Goal: Task Accomplishment & Management: Use online tool/utility

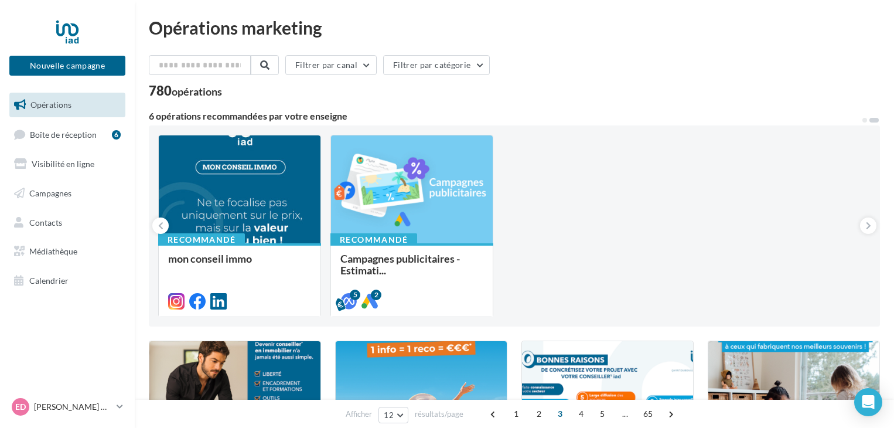
scroll to position [293, 0]
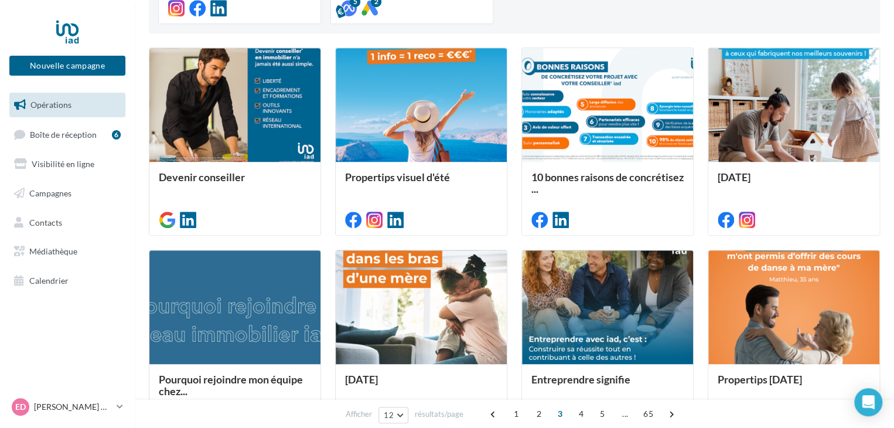
drag, startPoint x: 0, startPoint y: 0, endPoint x: 96, endPoint y: 104, distance: 141.4
click at [96, 104] on link "Opérations" at bounding box center [67, 105] width 121 height 25
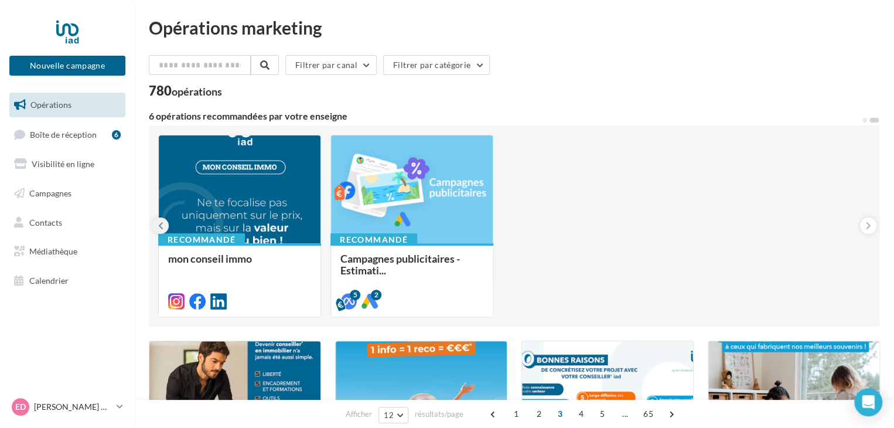
click at [159, 226] on icon at bounding box center [160, 226] width 5 height 12
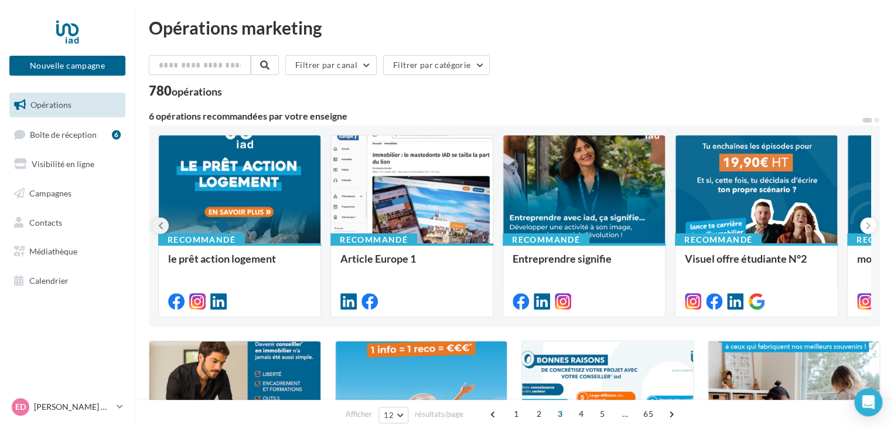
click at [159, 226] on icon at bounding box center [160, 226] width 5 height 12
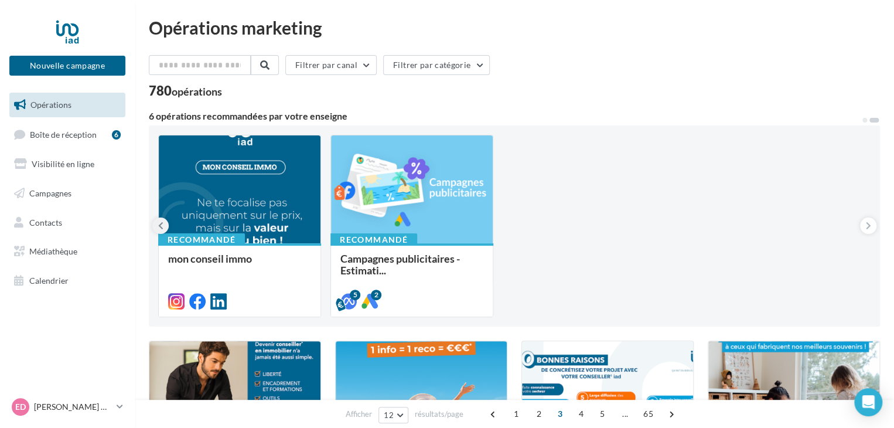
click at [159, 226] on icon at bounding box center [160, 226] width 5 height 12
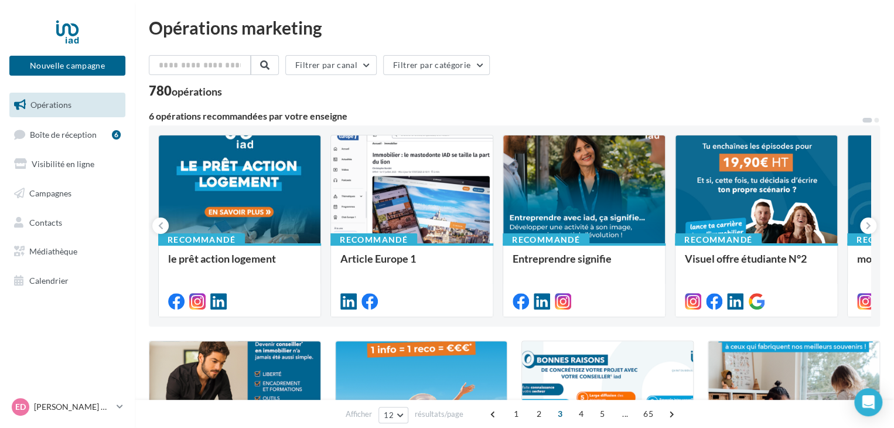
scroll to position [374, 0]
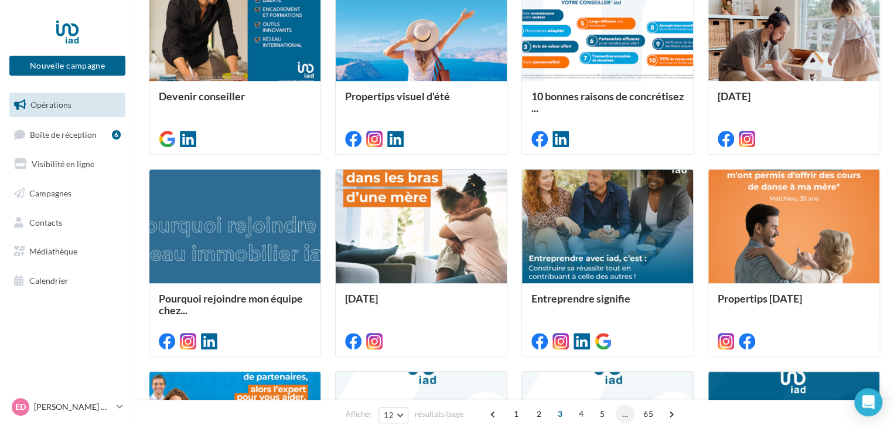
click at [621, 417] on span "..." at bounding box center [625, 413] width 19 height 19
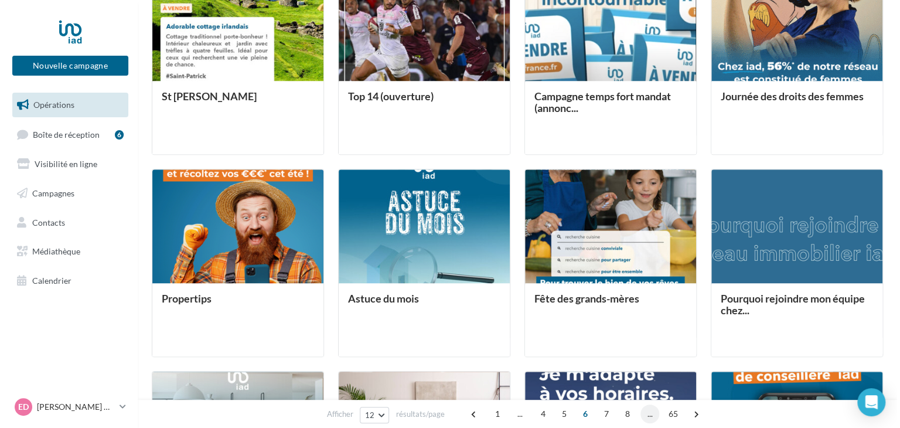
scroll to position [293, 0]
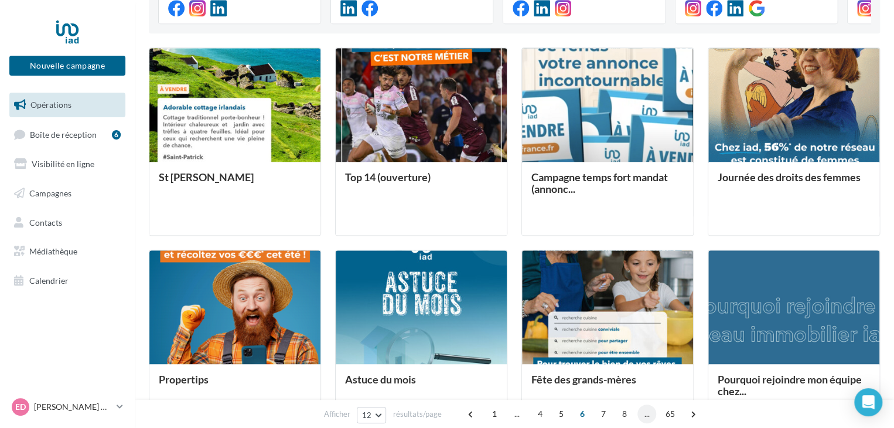
click at [647, 411] on span "..." at bounding box center [647, 413] width 19 height 19
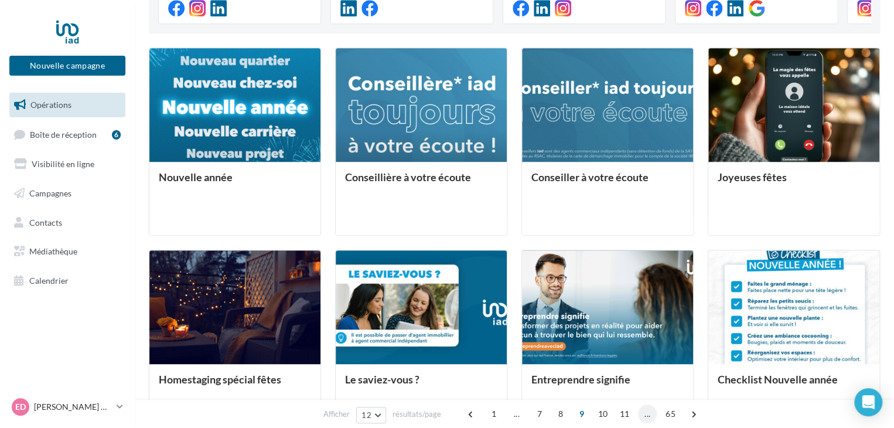
click at [651, 414] on span "..." at bounding box center [647, 413] width 19 height 19
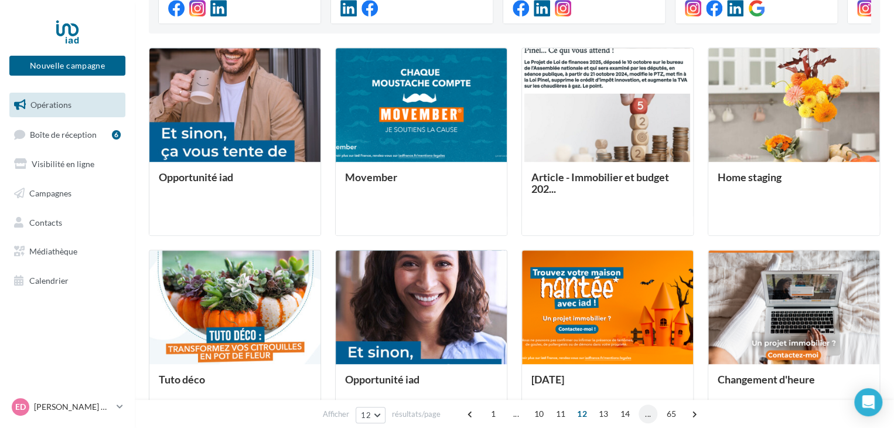
click at [651, 414] on span "..." at bounding box center [648, 413] width 19 height 19
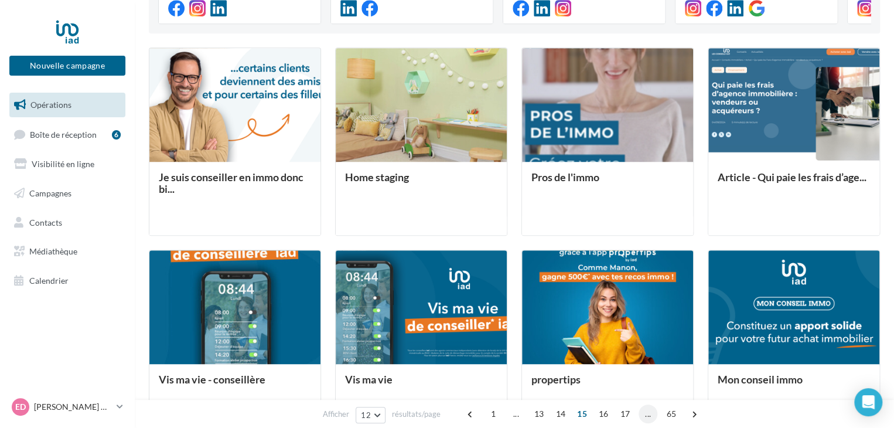
click at [651, 414] on span "..." at bounding box center [648, 413] width 19 height 19
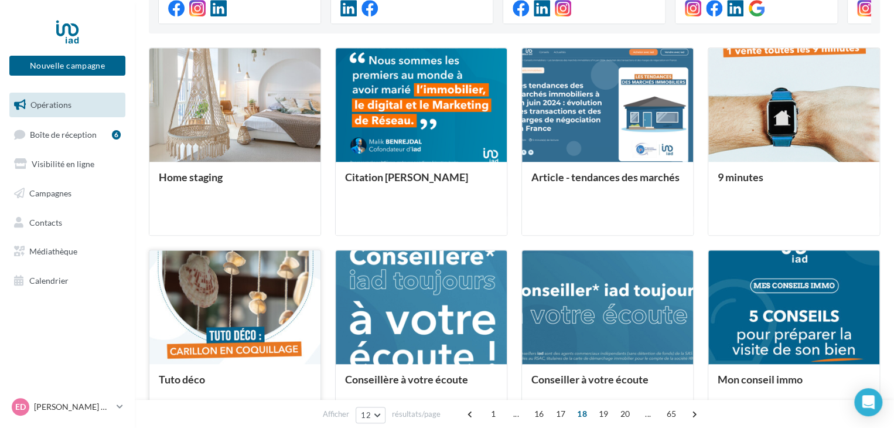
click at [247, 298] on div at bounding box center [234, 307] width 171 height 115
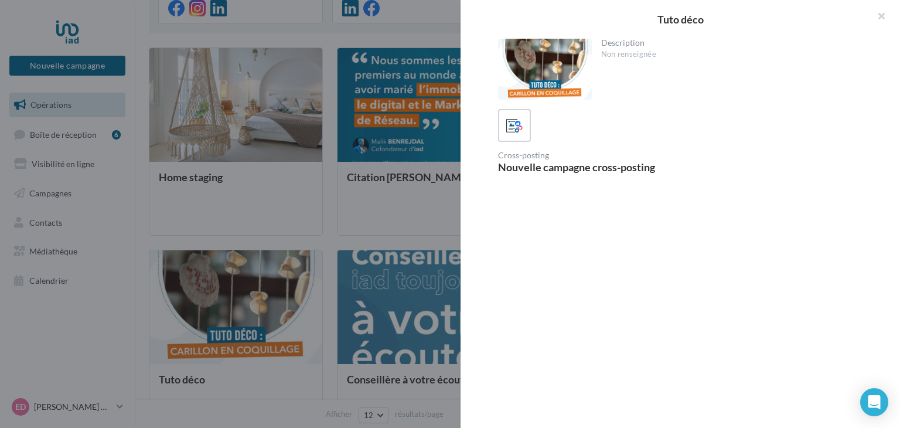
click at [755, 322] on div "Description Non renseignée Cross-posting Nouvelle campagne cross-posting" at bounding box center [685, 215] width 449 height 352
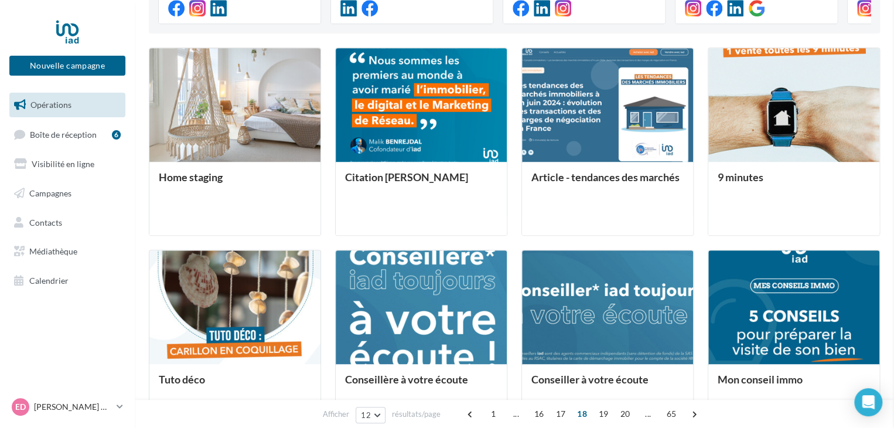
click at [187, 376] on div "Opérations marketing Filtrer par canal Filtrer par catégorie 780 opérations 6 o…" at bounding box center [514, 202] width 731 height 952
click at [195, 378] on span "Tuto déco" at bounding box center [182, 379] width 46 height 13
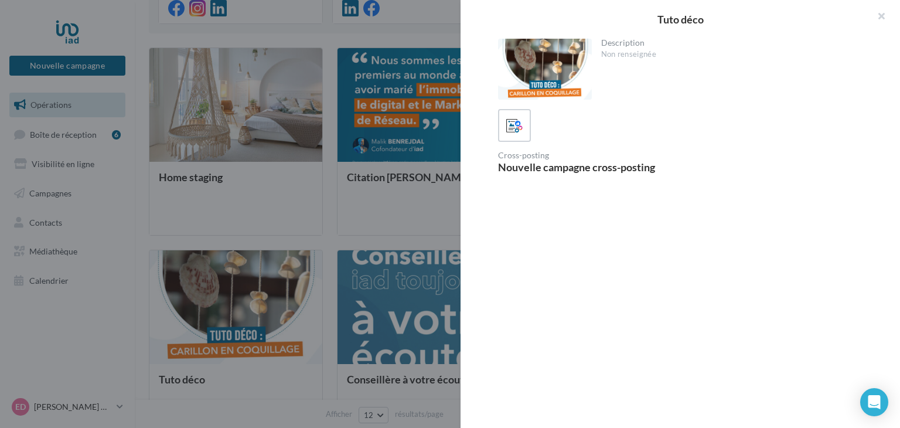
click at [728, 284] on div "Description Non renseignée Cross-posting Nouvelle campagne cross-posting" at bounding box center [685, 215] width 449 height 352
click at [881, 11] on button "button" at bounding box center [876, 17] width 47 height 35
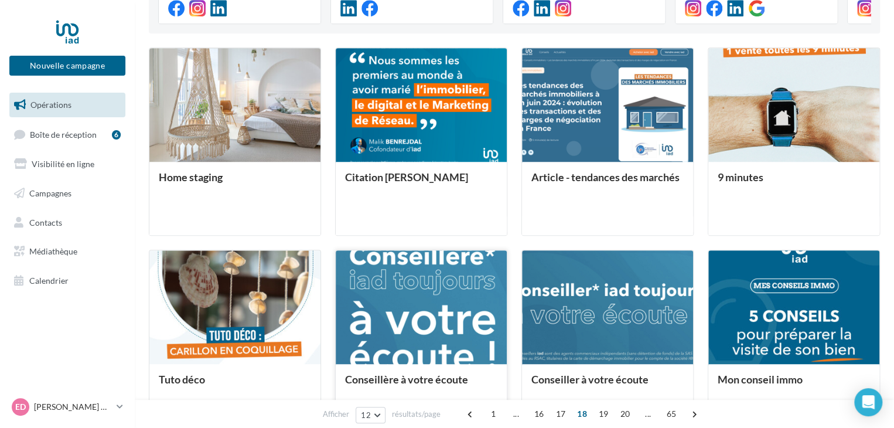
click at [418, 332] on div at bounding box center [421, 307] width 171 height 115
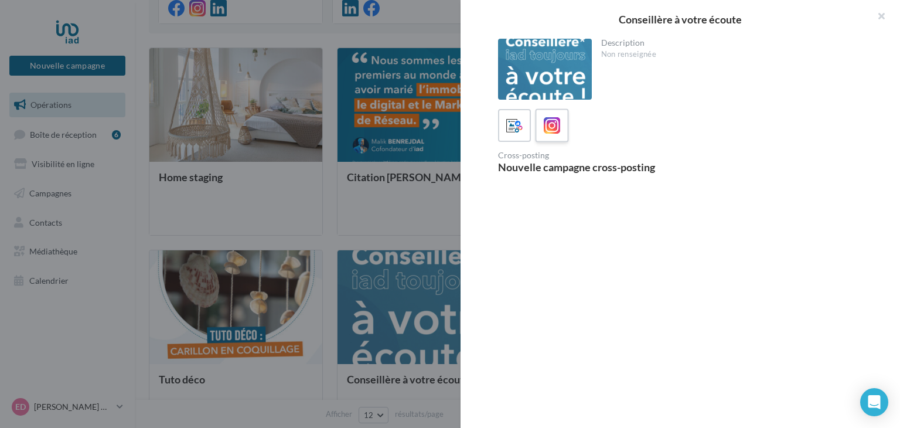
click at [556, 116] on div at bounding box center [553, 126] width 22 height 22
click at [879, 18] on button "button" at bounding box center [876, 17] width 47 height 35
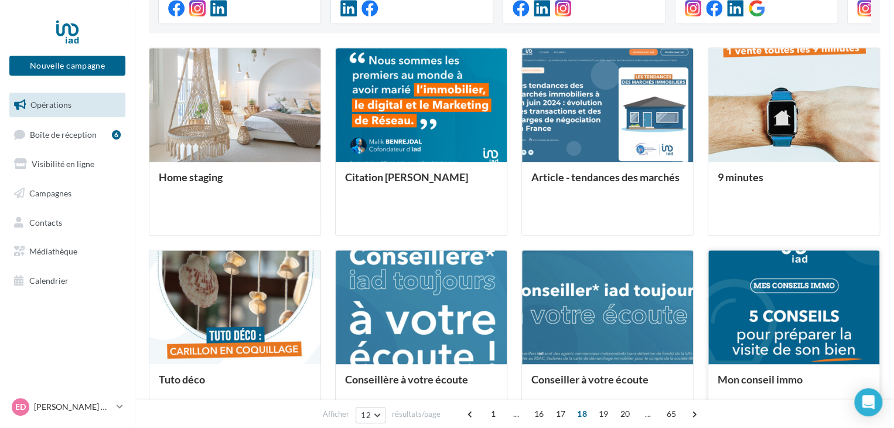
click at [837, 315] on div at bounding box center [794, 307] width 171 height 115
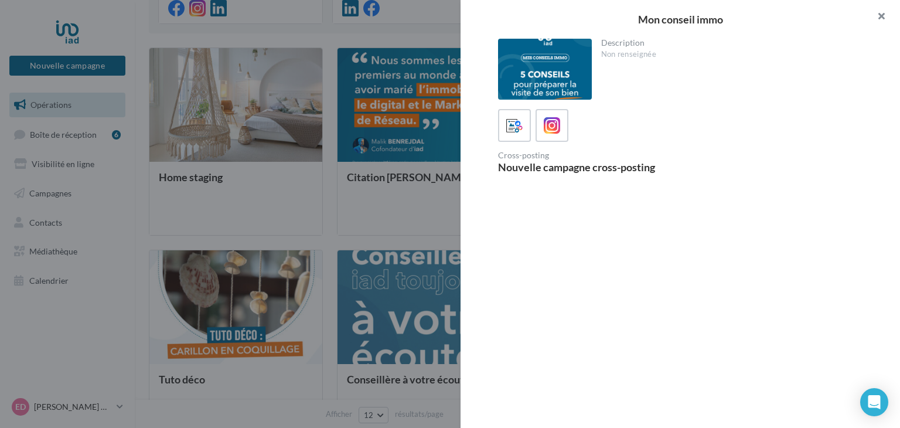
click at [880, 15] on button "button" at bounding box center [876, 17] width 47 height 35
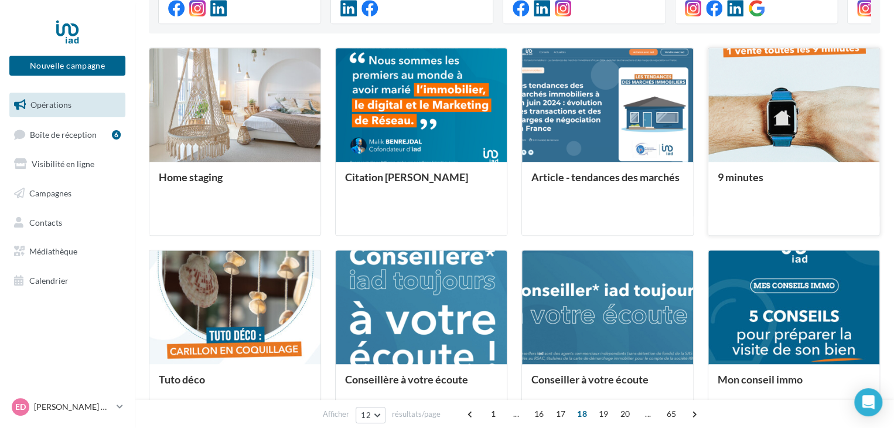
click at [731, 176] on span "9 minutes" at bounding box center [741, 177] width 46 height 13
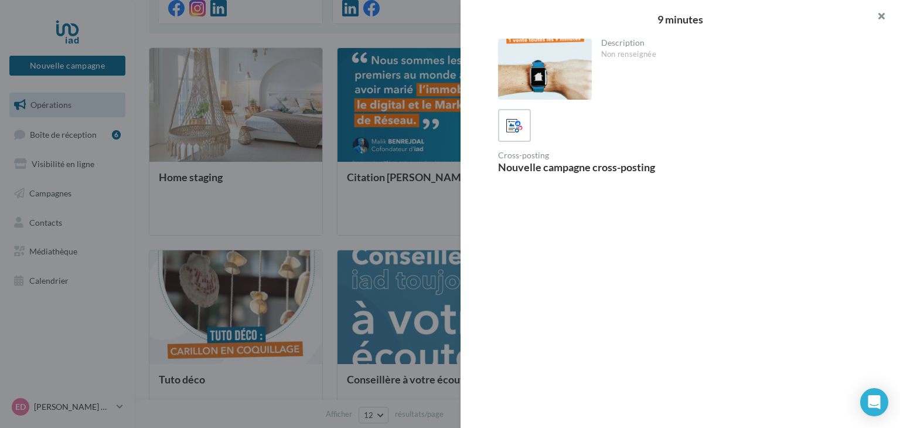
click at [879, 15] on button "button" at bounding box center [876, 17] width 47 height 35
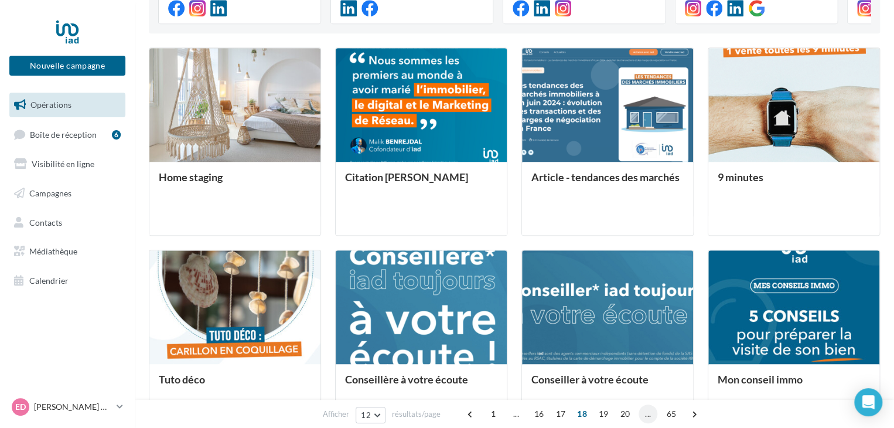
click at [653, 413] on span "..." at bounding box center [648, 413] width 19 height 19
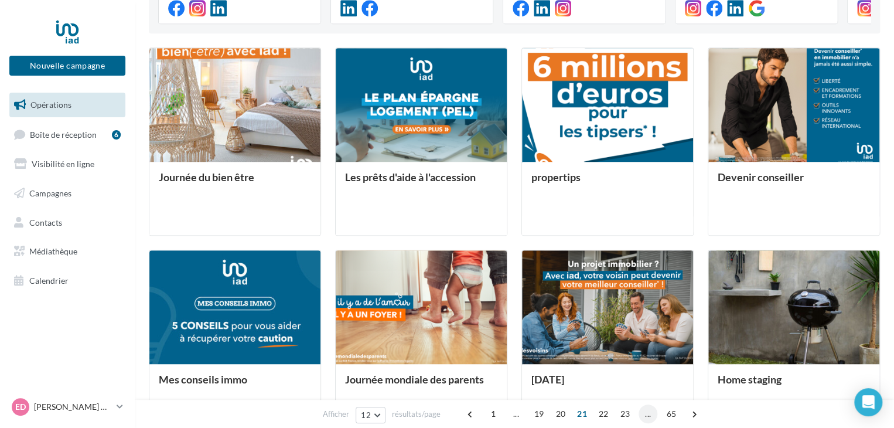
click at [653, 413] on span "..." at bounding box center [648, 413] width 19 height 19
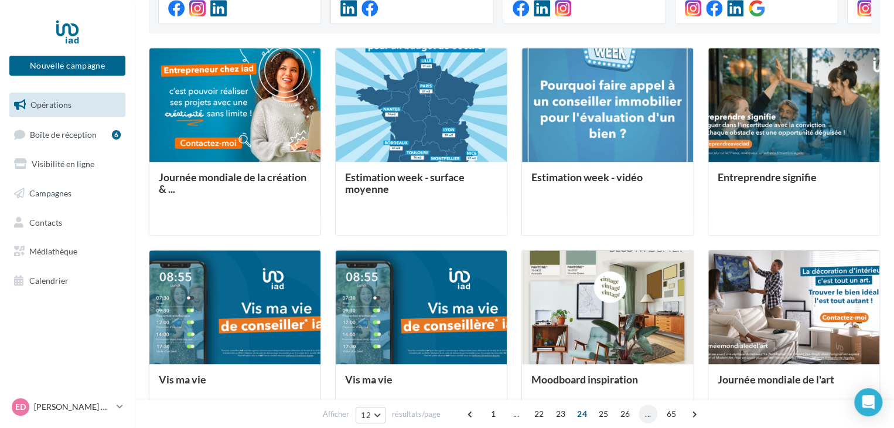
click at [649, 413] on span "..." at bounding box center [648, 413] width 19 height 19
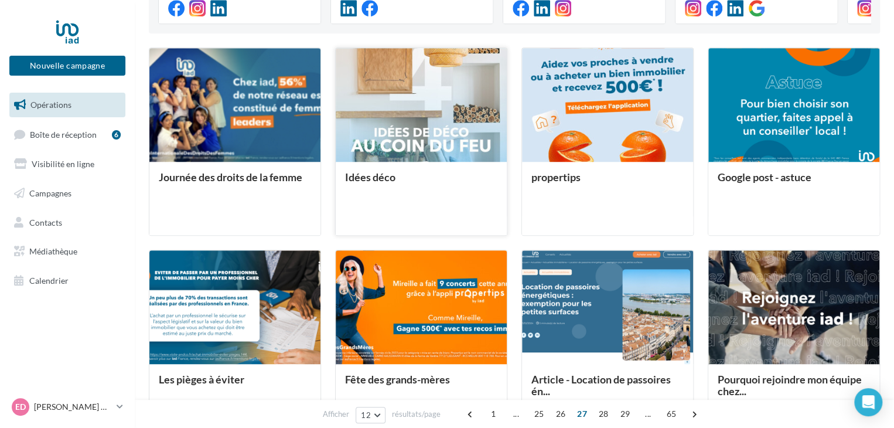
click at [464, 141] on div at bounding box center [421, 105] width 171 height 115
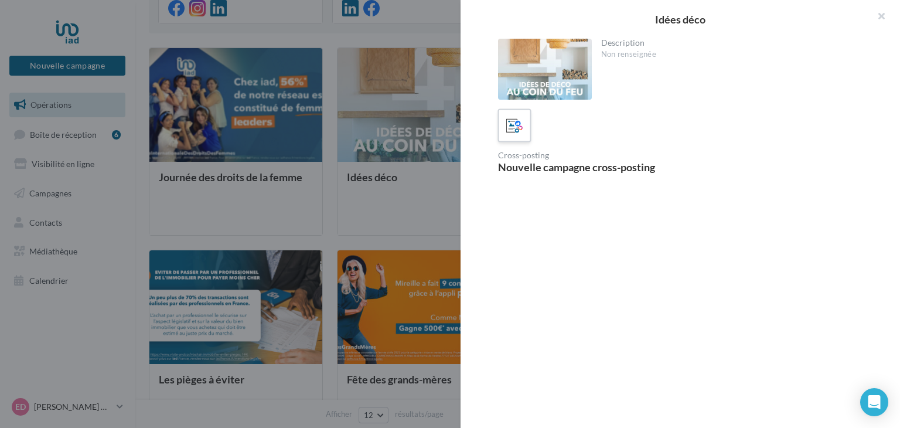
click at [513, 125] on icon at bounding box center [514, 125] width 17 height 17
click at [874, 408] on div "Open Intercom Messenger" at bounding box center [874, 402] width 31 height 31
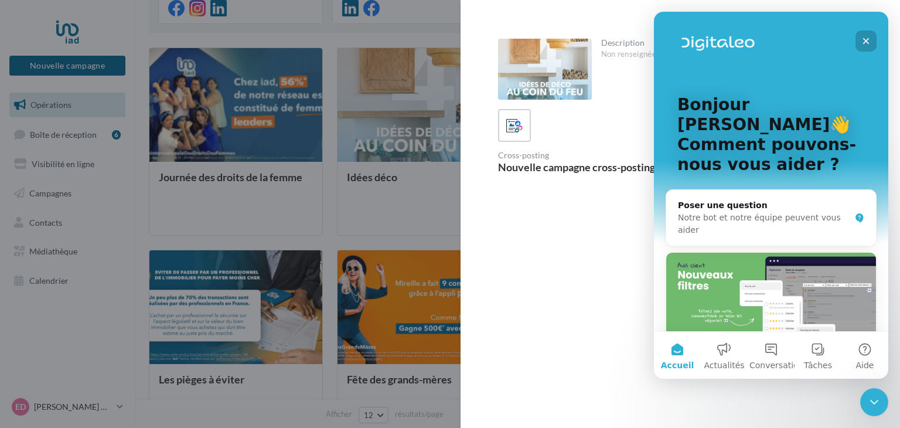
scroll to position [0, 0]
click at [863, 38] on icon "Fermer" at bounding box center [865, 40] width 9 height 9
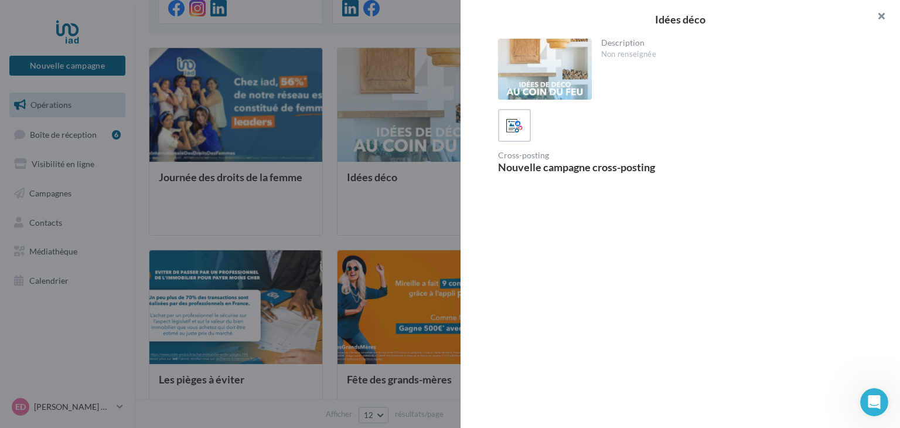
click at [883, 15] on button "button" at bounding box center [876, 17] width 47 height 35
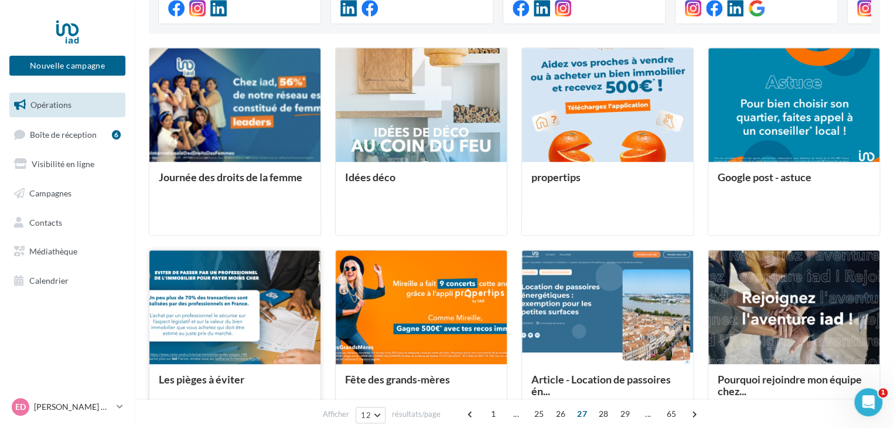
click at [222, 376] on span "Les pièges à éviter" at bounding box center [202, 379] width 86 height 13
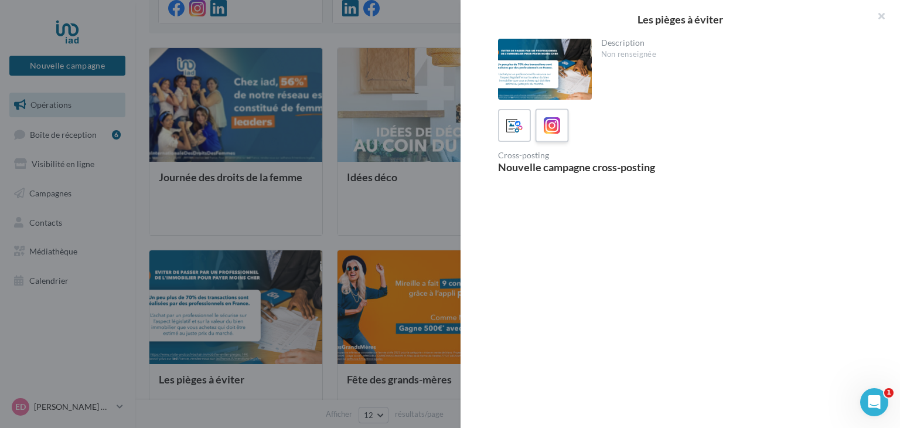
click at [557, 121] on icon at bounding box center [552, 125] width 17 height 17
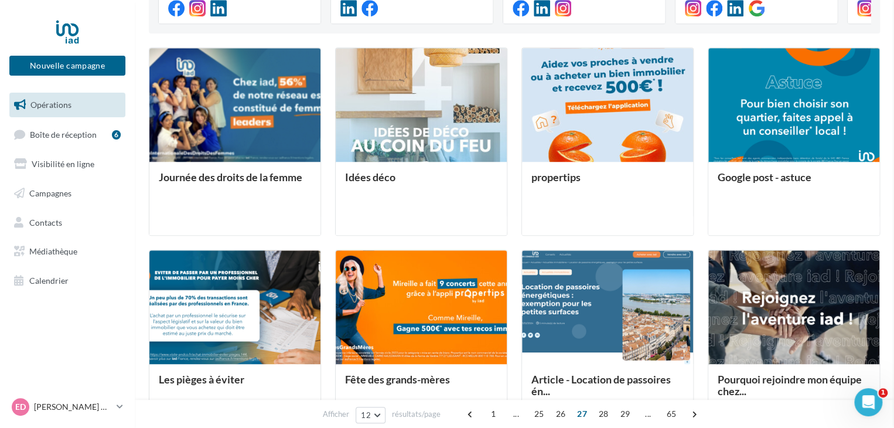
click at [202, 379] on span "Les pièges à éviter" at bounding box center [202, 379] width 86 height 13
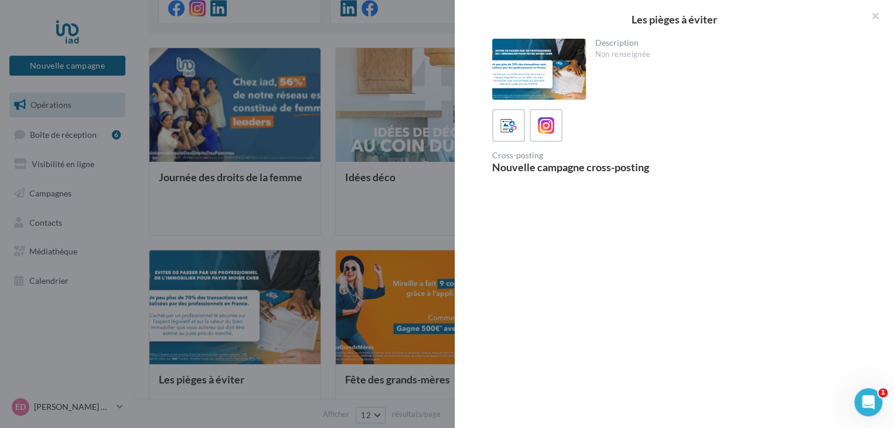
click at [202, 379] on div "Opérations marketing Filtrer par canal Filtrer par catégorie 780 opérations 6 o…" at bounding box center [514, 202] width 731 height 952
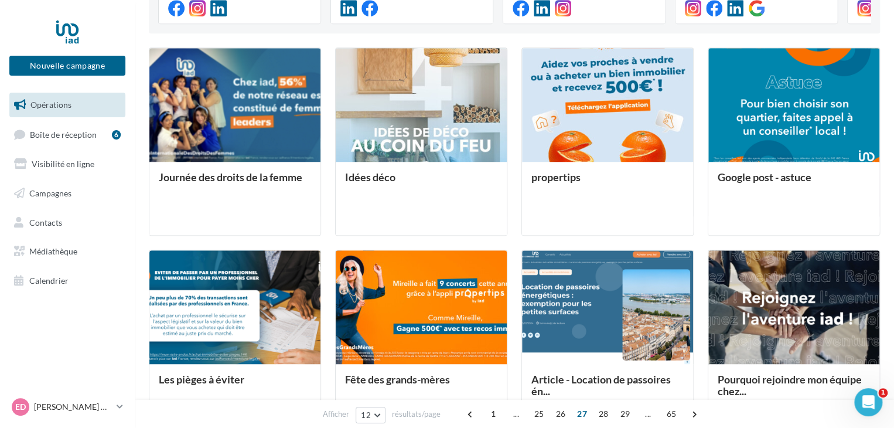
click at [202, 379] on span "Les pièges à éviter" at bounding box center [202, 379] width 86 height 13
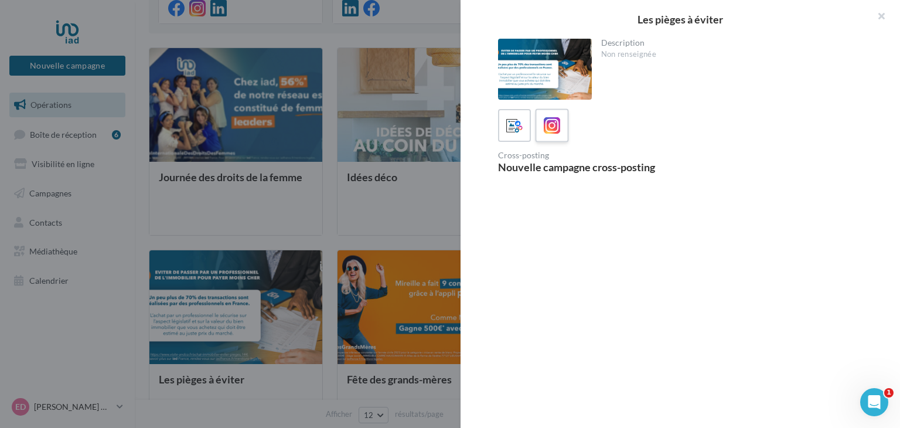
click at [557, 132] on icon at bounding box center [552, 125] width 17 height 17
drag, startPoint x: 768, startPoint y: 231, endPoint x: 650, endPoint y: 394, distance: 201.0
click at [650, 394] on div "Les pièges à éviter Description Non renseignée Instagram Nouveau post Instagram" at bounding box center [681, 214] width 440 height 428
click at [573, 59] on div at bounding box center [545, 69] width 94 height 61
drag, startPoint x: 626, startPoint y: 52, endPoint x: 628, endPoint y: 326, distance: 274.3
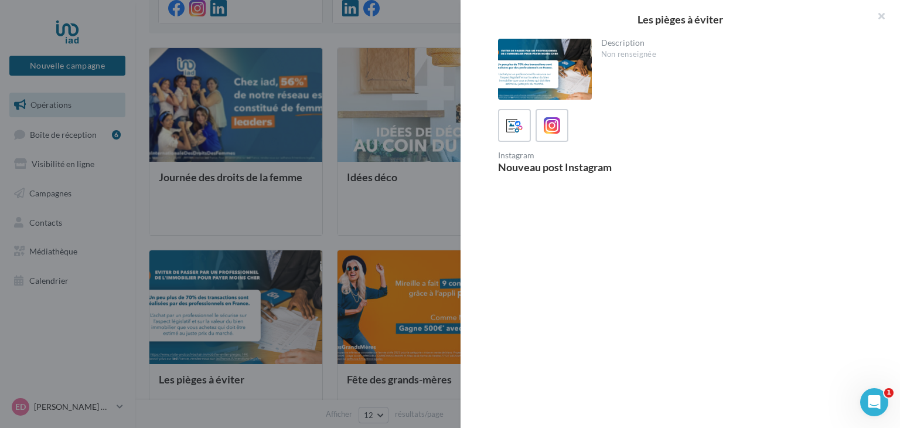
click at [628, 326] on div "Description Non renseignée Instagram Nouveau post Instagram" at bounding box center [685, 215] width 449 height 352
click at [687, 330] on div "Description Non renseignée Instagram Nouveau post Instagram" at bounding box center [685, 215] width 449 height 352
click at [689, 332] on div "Description Non renseignée Instagram Nouveau post Instagram" at bounding box center [685, 215] width 449 height 352
drag, startPoint x: 690, startPoint y: 355, endPoint x: 684, endPoint y: 350, distance: 7.5
click at [684, 350] on div "Description Non renseignée Instagram Nouveau post Instagram" at bounding box center [685, 215] width 449 height 352
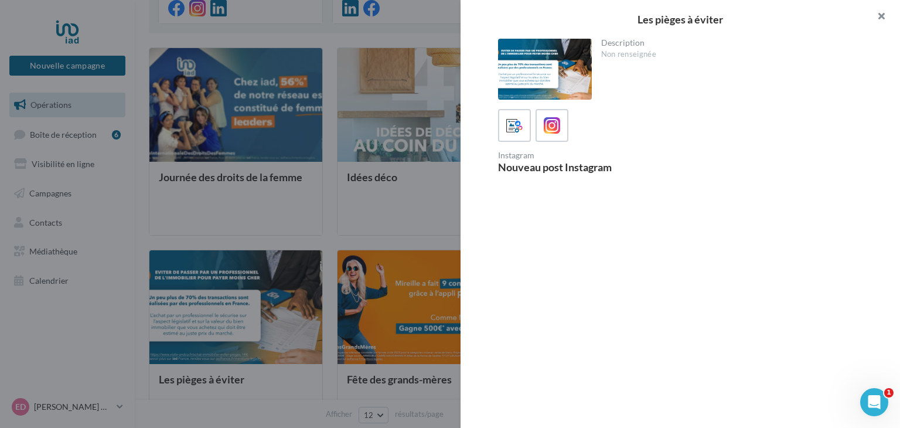
click at [882, 16] on button "button" at bounding box center [876, 17] width 47 height 35
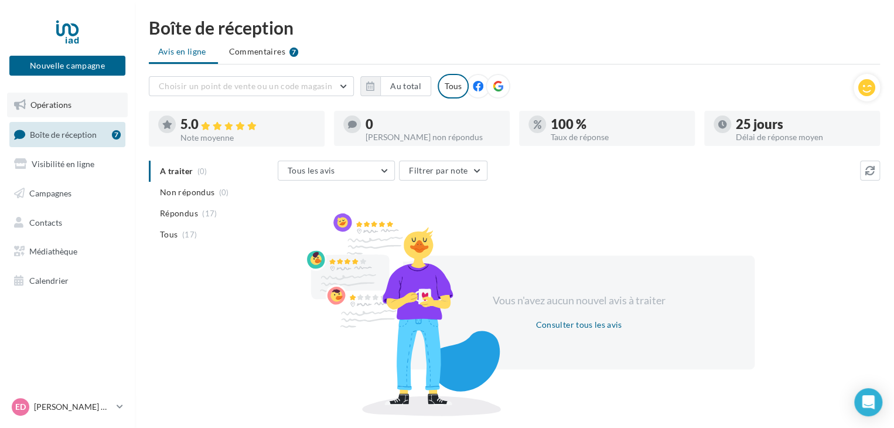
click at [53, 100] on span "Opérations" at bounding box center [50, 105] width 41 height 10
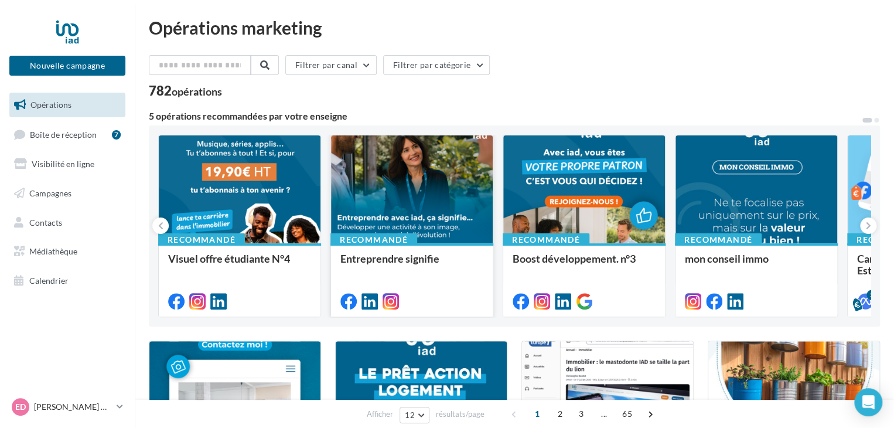
click at [407, 253] on span "Entreprendre signifie" at bounding box center [389, 258] width 99 height 13
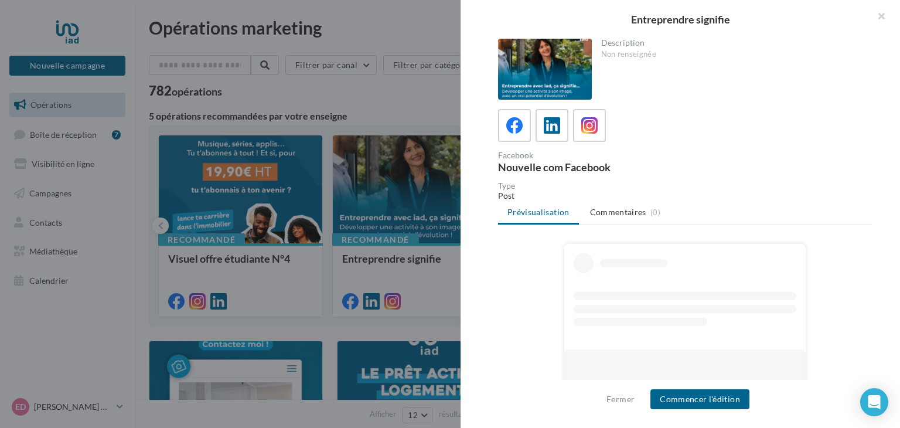
drag, startPoint x: 900, startPoint y: 205, endPoint x: 900, endPoint y: 104, distance: 100.8
click at [900, 104] on div "Description Non renseignée Facebook Nouvelle com Facebook Type Post Prévisualis…" at bounding box center [685, 215] width 449 height 352
click at [877, 103] on div "Description Non renseignée Facebook Nouvelle com Facebook Type Post Prévisualis…" at bounding box center [685, 215] width 449 height 352
click at [710, 400] on button "Commencer l'édition" at bounding box center [700, 399] width 99 height 20
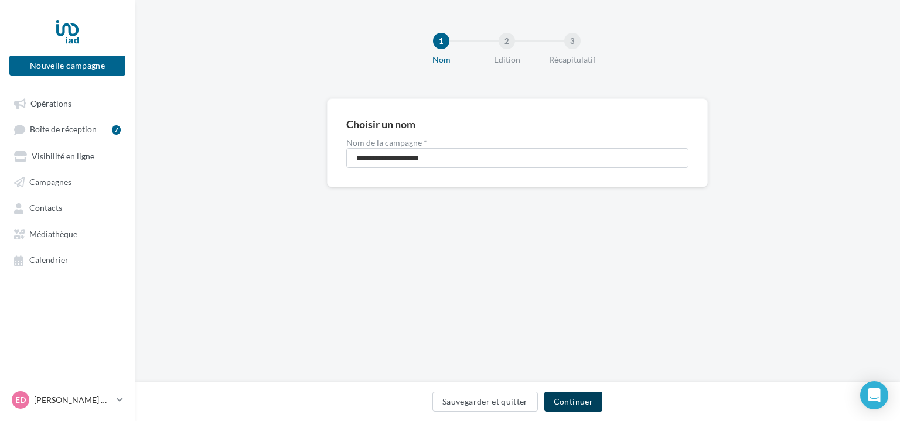
click at [587, 402] on button "Continuer" at bounding box center [573, 402] width 58 height 20
